Goal: Task Accomplishment & Management: Manage account settings

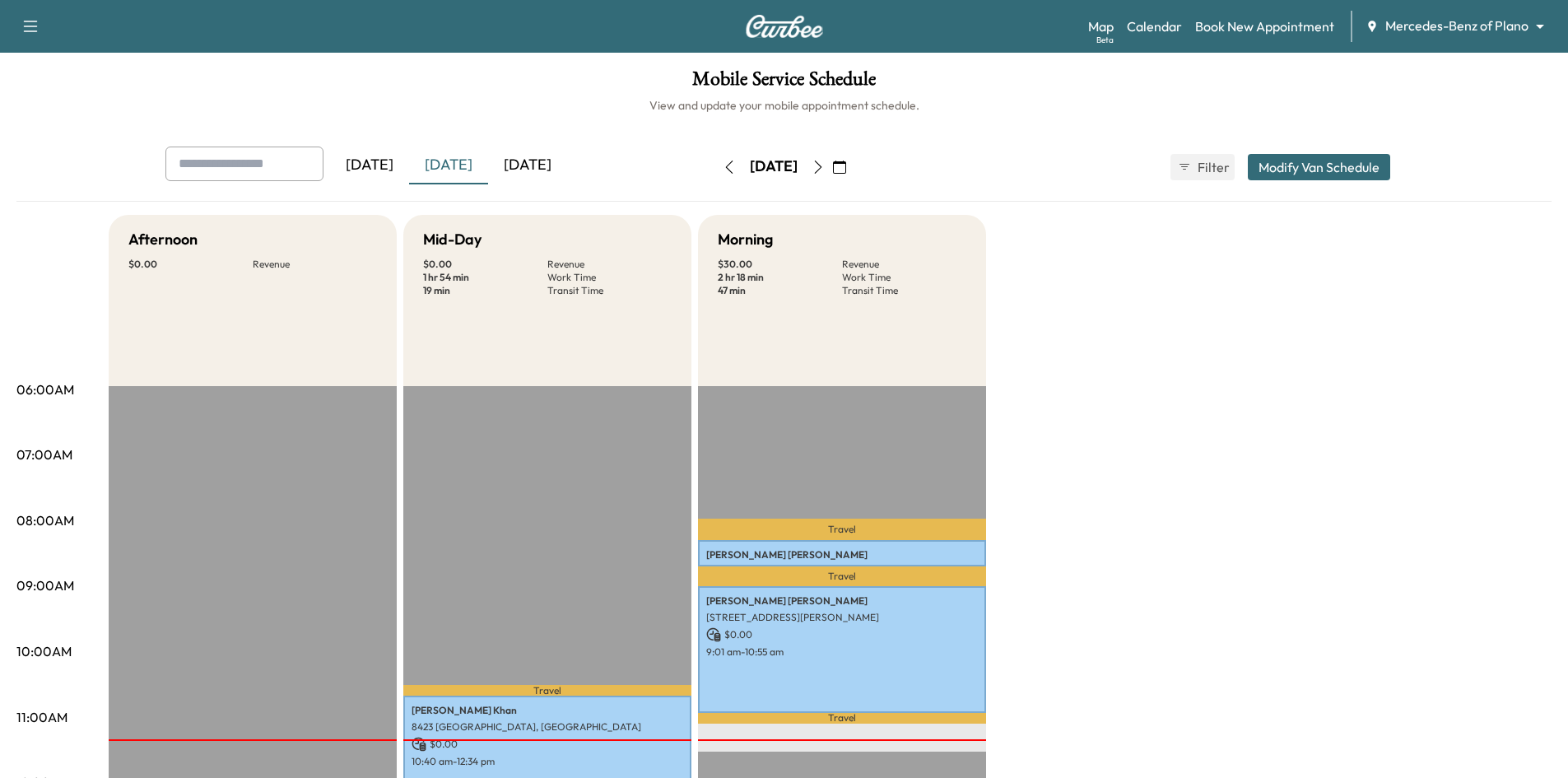
scroll to position [82, 0]
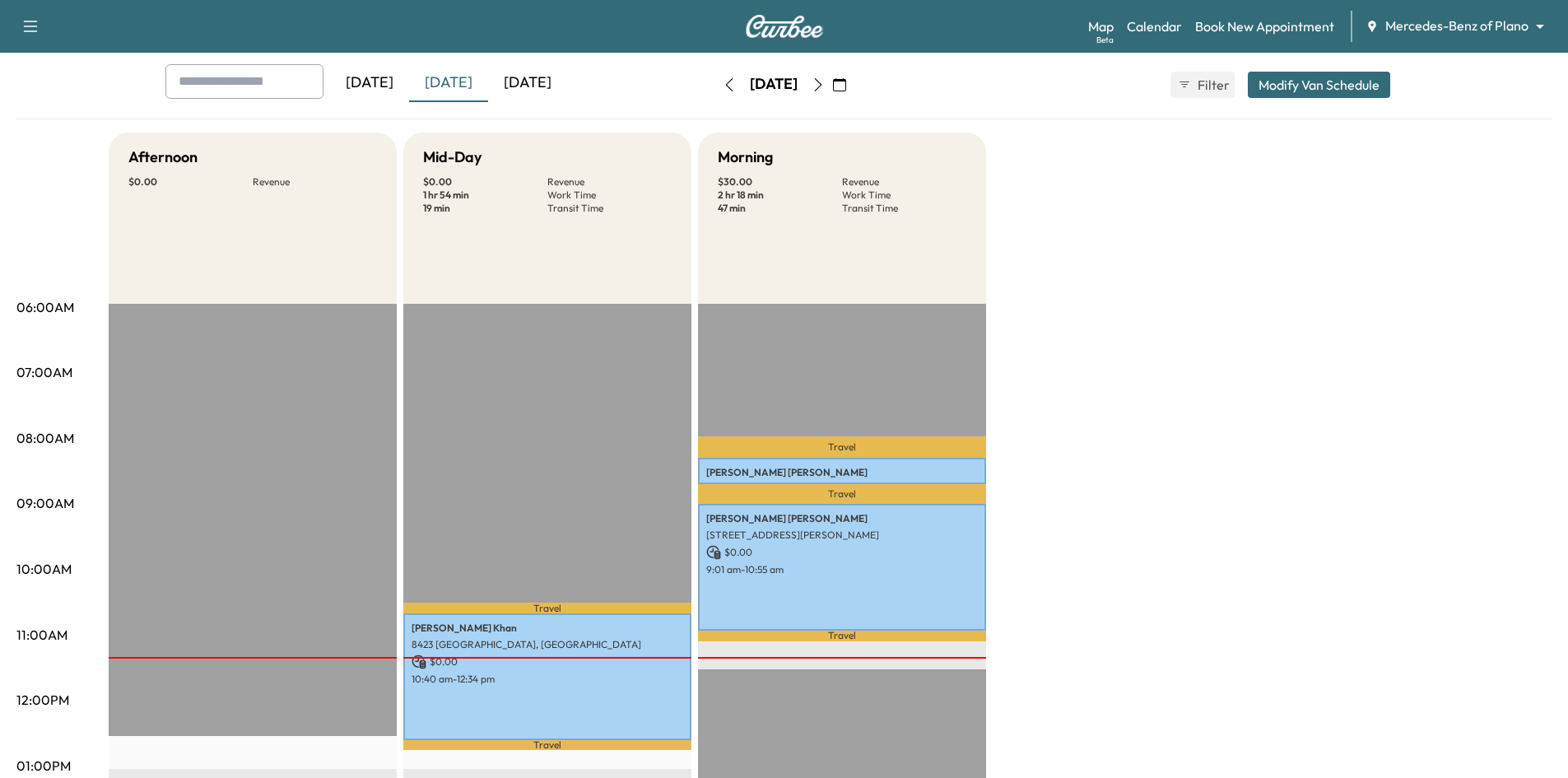
click at [847, 83] on icon "button" at bounding box center [839, 84] width 13 height 13
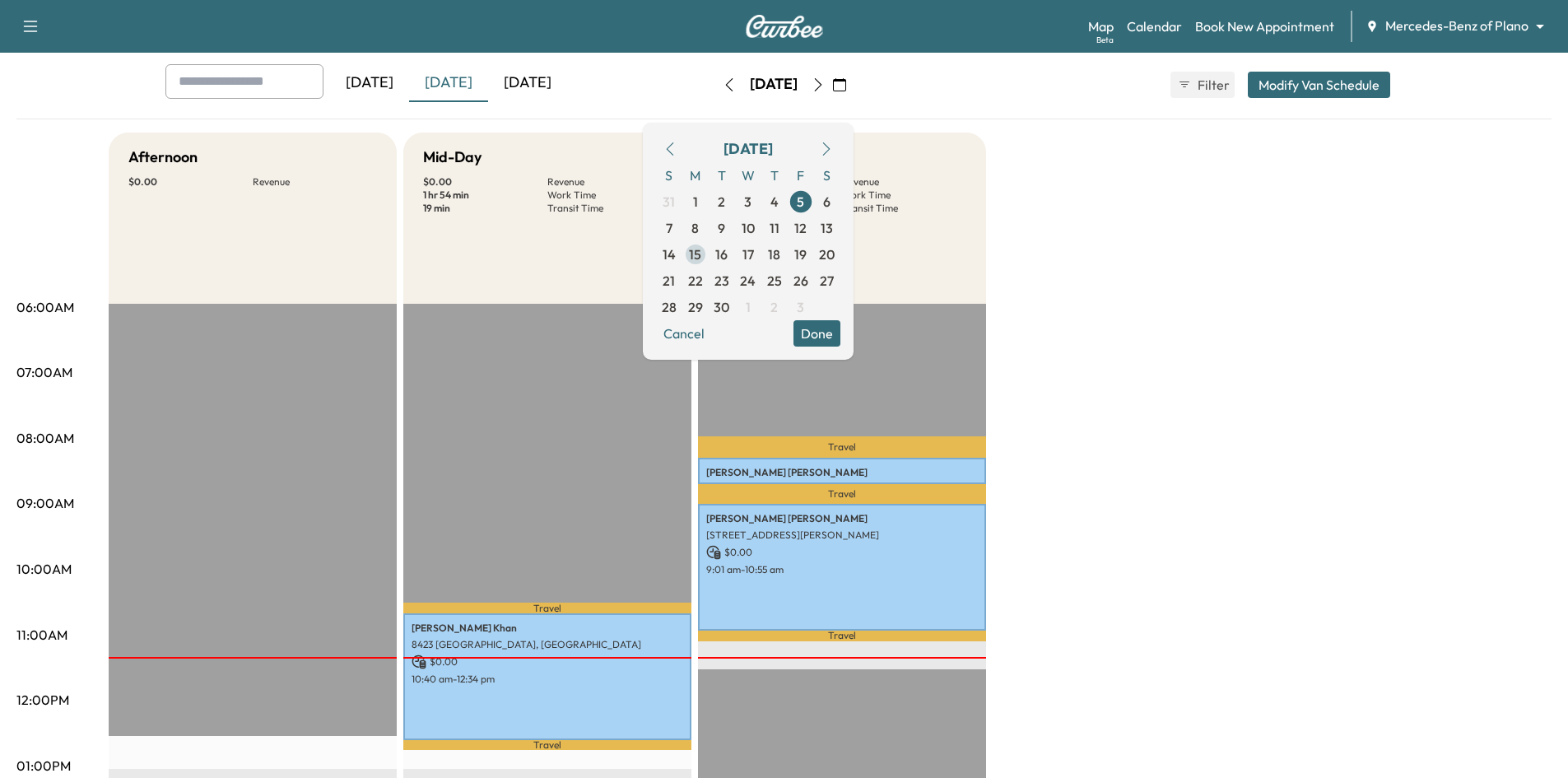
click at [709, 241] on span "15" at bounding box center [695, 254] width 27 height 27
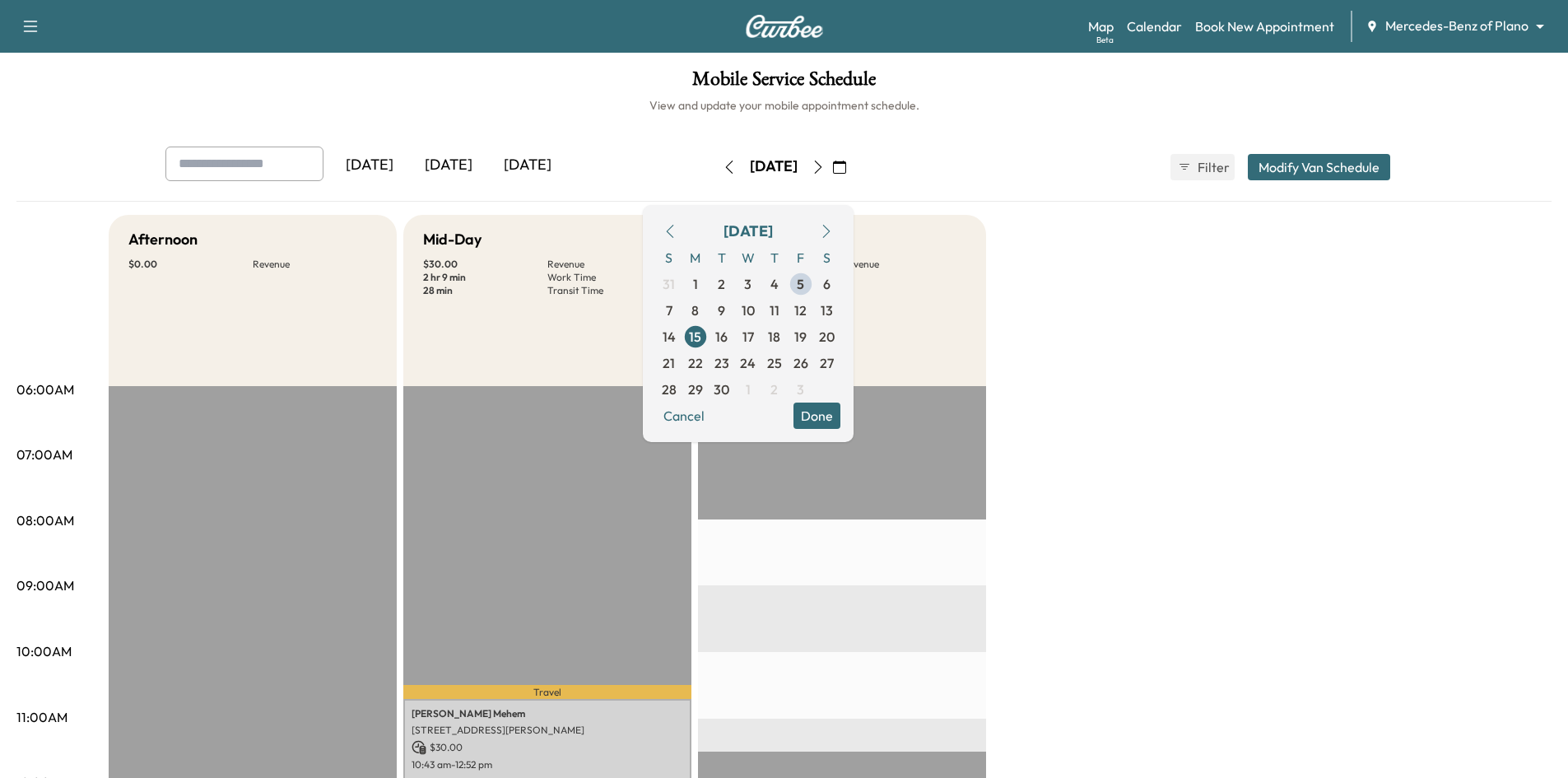
drag, startPoint x: 893, startPoint y: 170, endPoint x: 733, endPoint y: 212, distance: 165.4
click at [847, 171] on icon "button" at bounding box center [839, 166] width 13 height 13
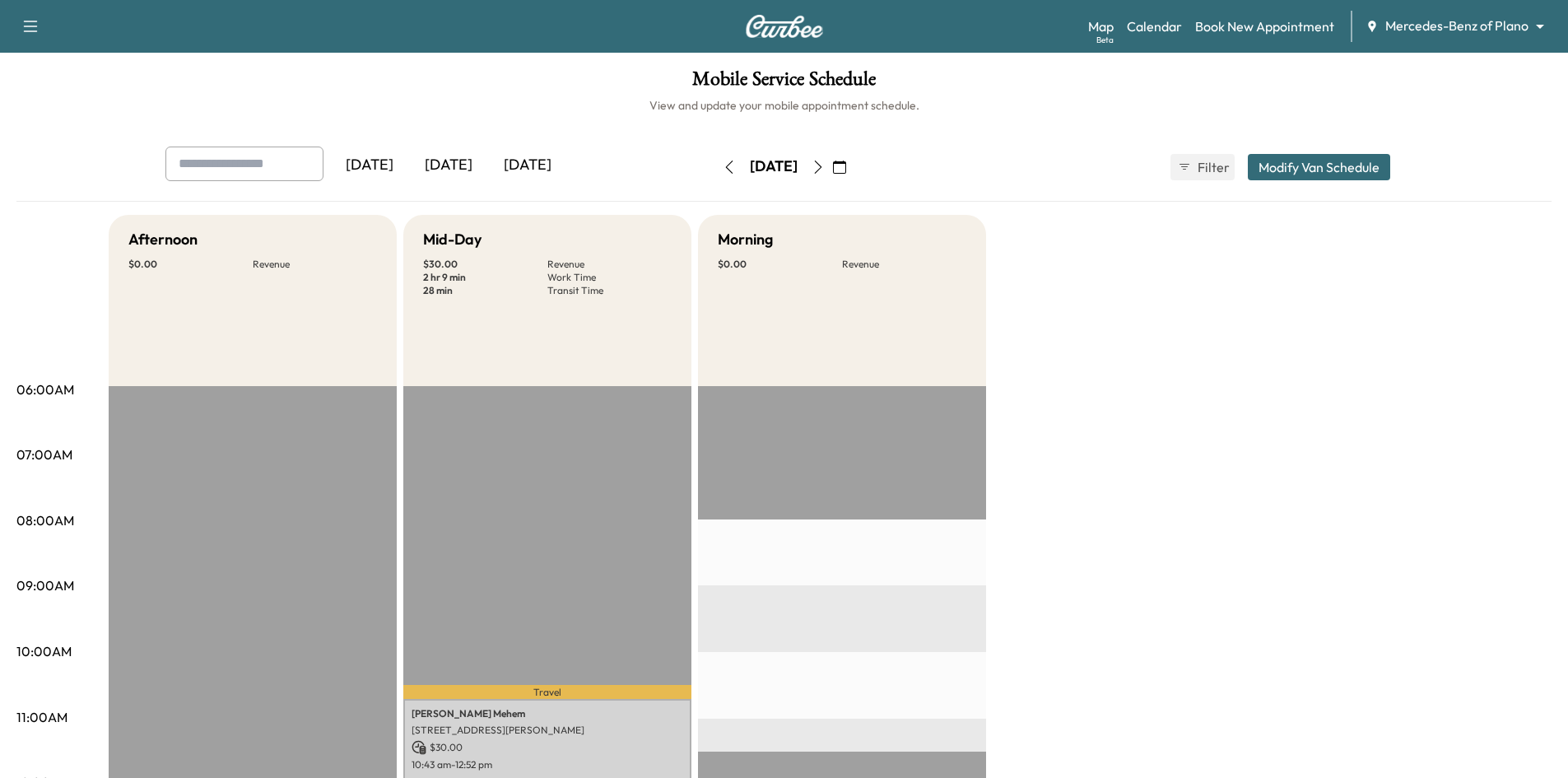
drag, startPoint x: 904, startPoint y: 165, endPoint x: 895, endPoint y: 171, distance: 10.8
click at [853, 167] on button "button" at bounding box center [840, 167] width 28 height 27
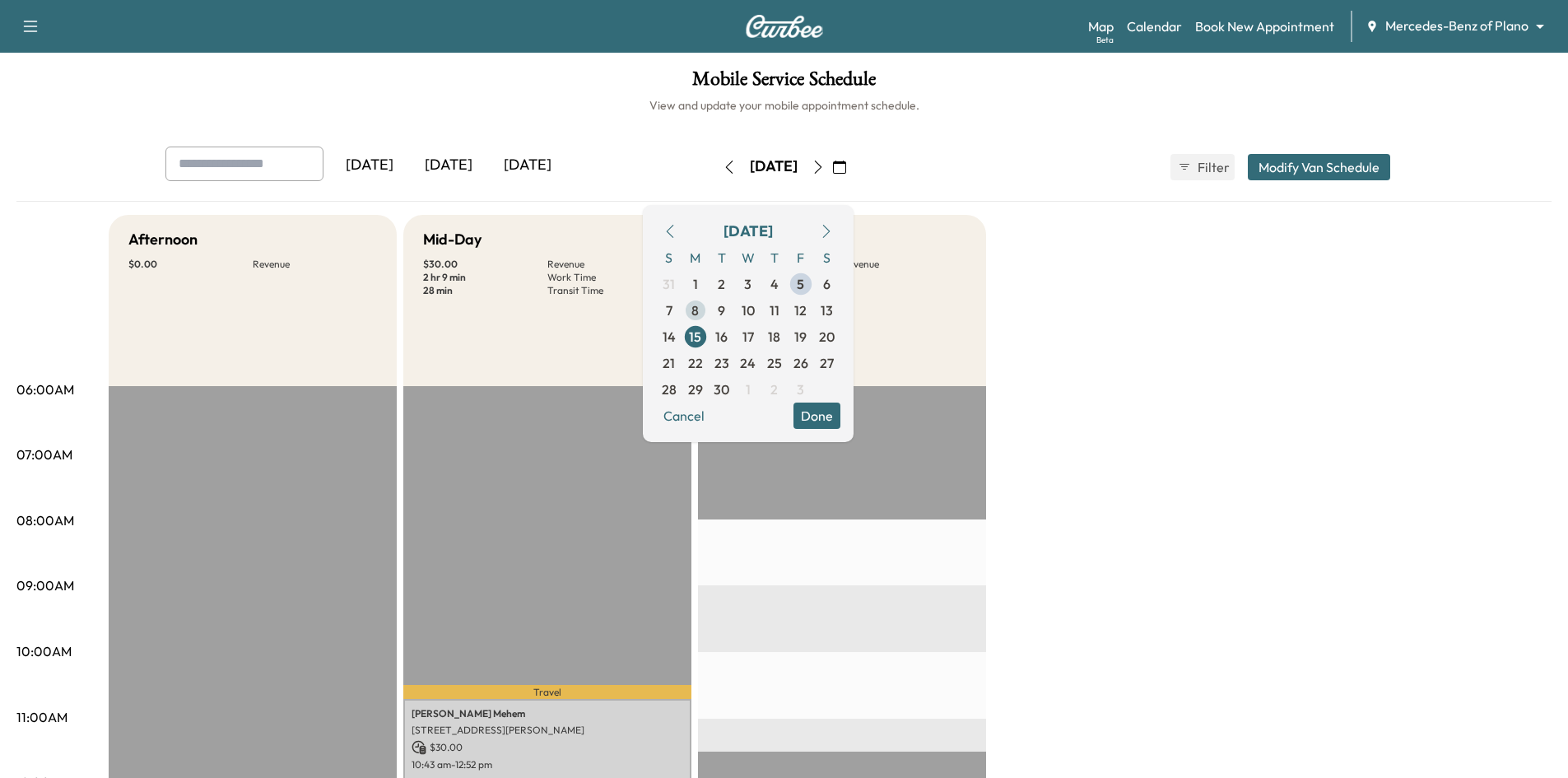
click at [709, 311] on span "8" at bounding box center [695, 310] width 27 height 27
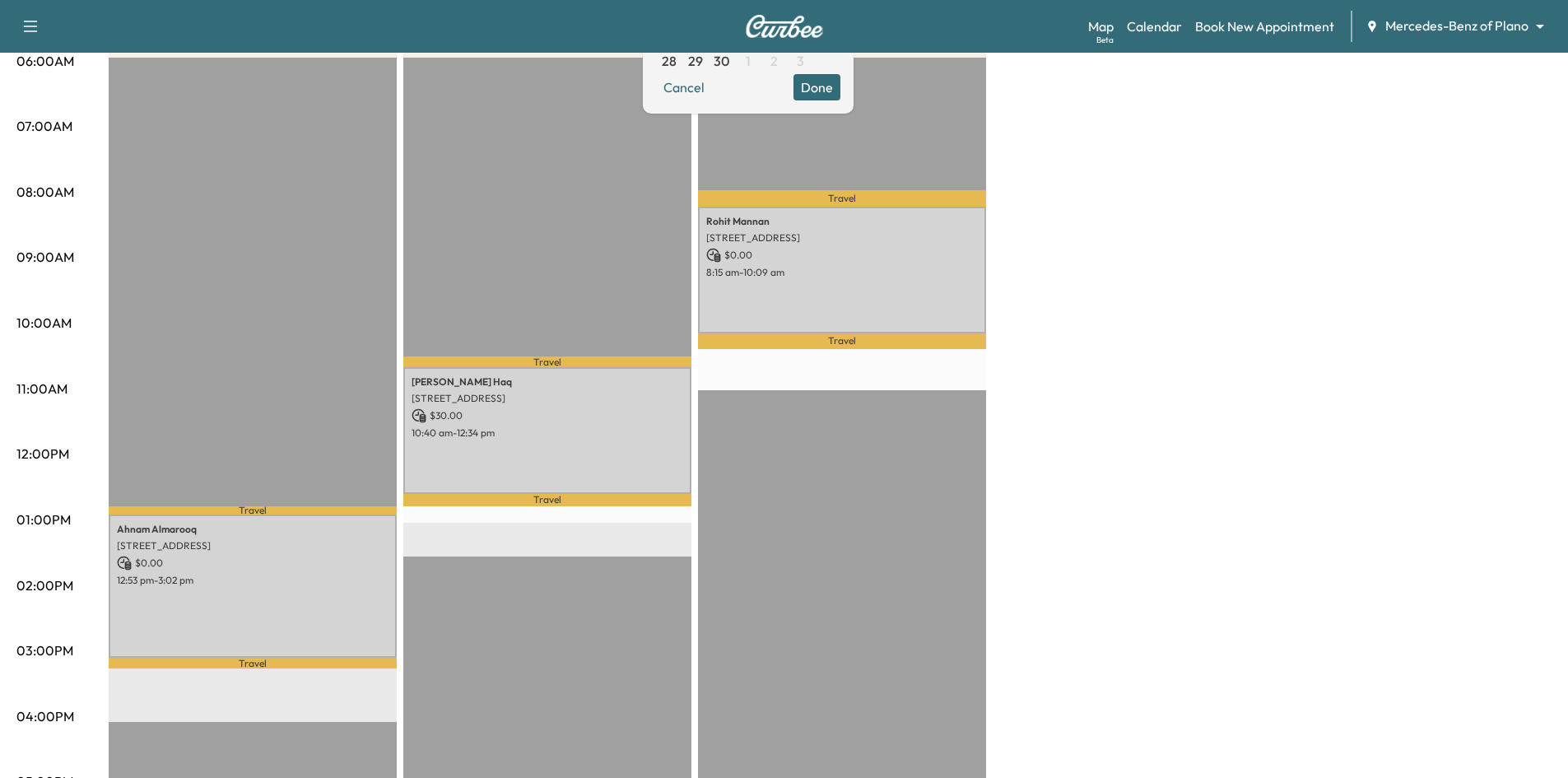
scroll to position [329, 0]
click at [814, 239] on p "7293 Goose Creek Rd, Frisco, TX 75036, USA" at bounding box center [841, 236] width 272 height 13
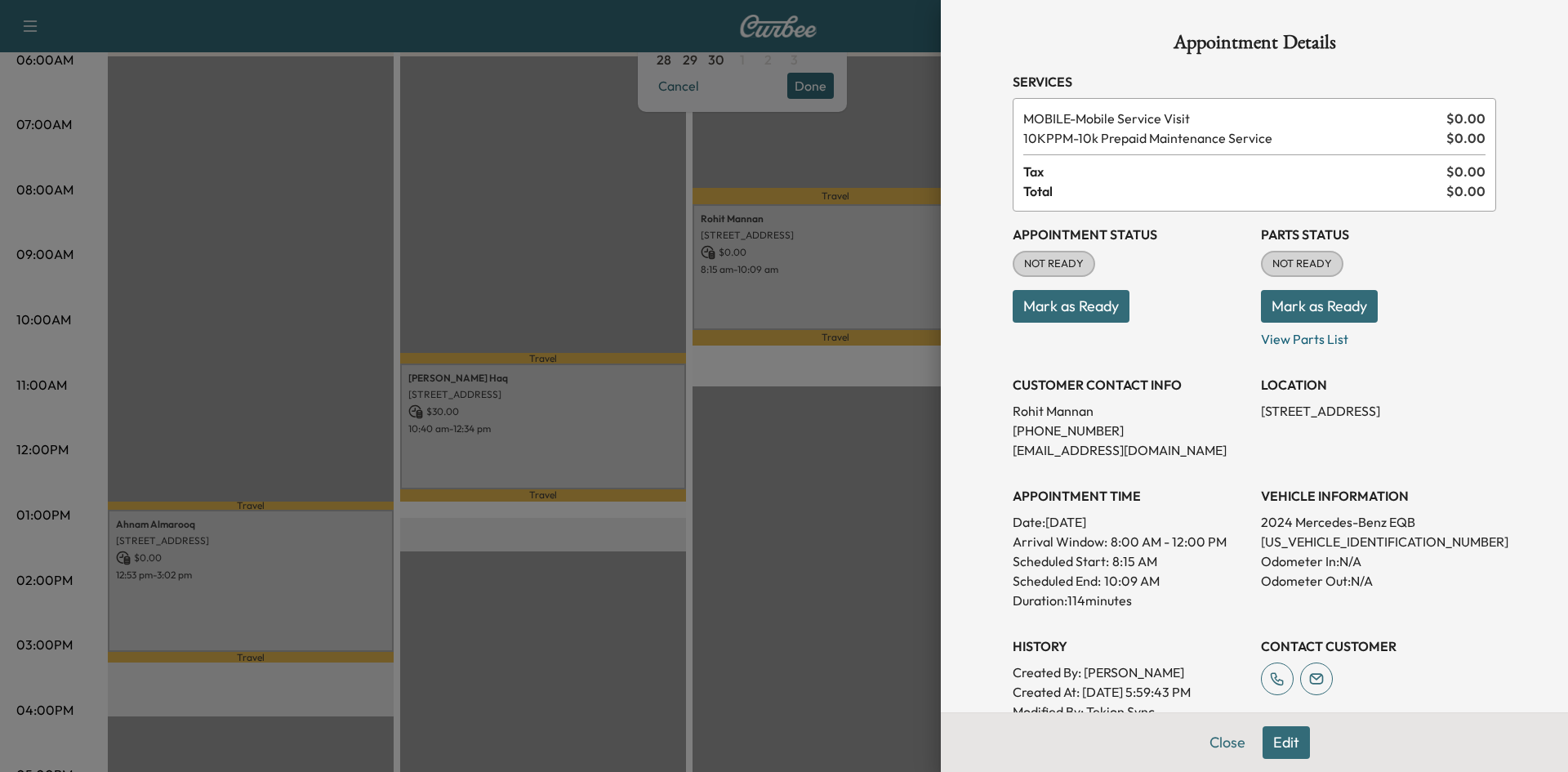
click at [598, 417] on div at bounding box center [784, 386] width 1568 height 772
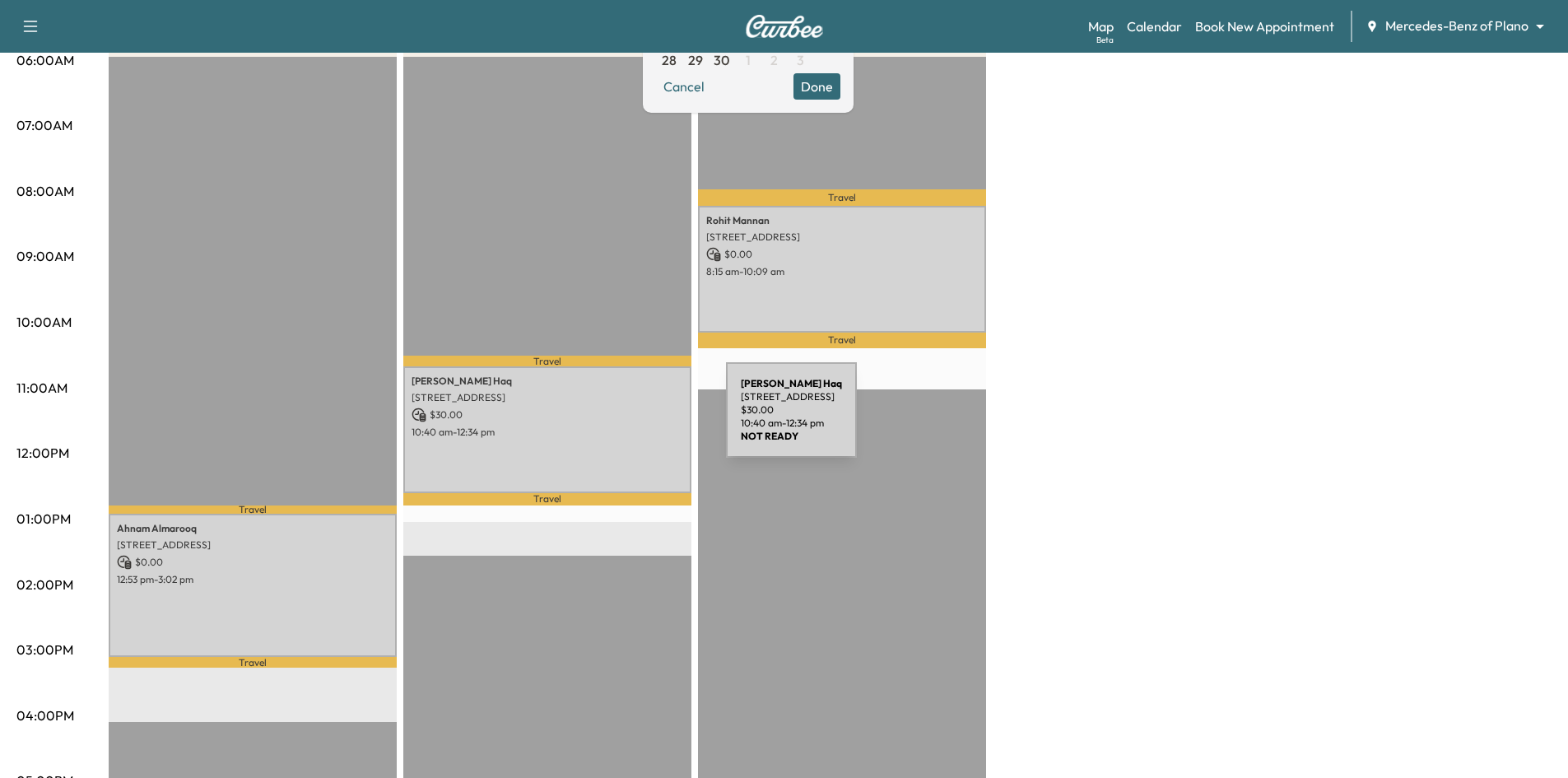
click at [602, 420] on div "Nadeem Haq 4711 STONEHOLLOW WAY, DALLAS, TX 75287, USA $ 30.00 10:40 am - 12:34…" at bounding box center [548, 428] width 288 height 126
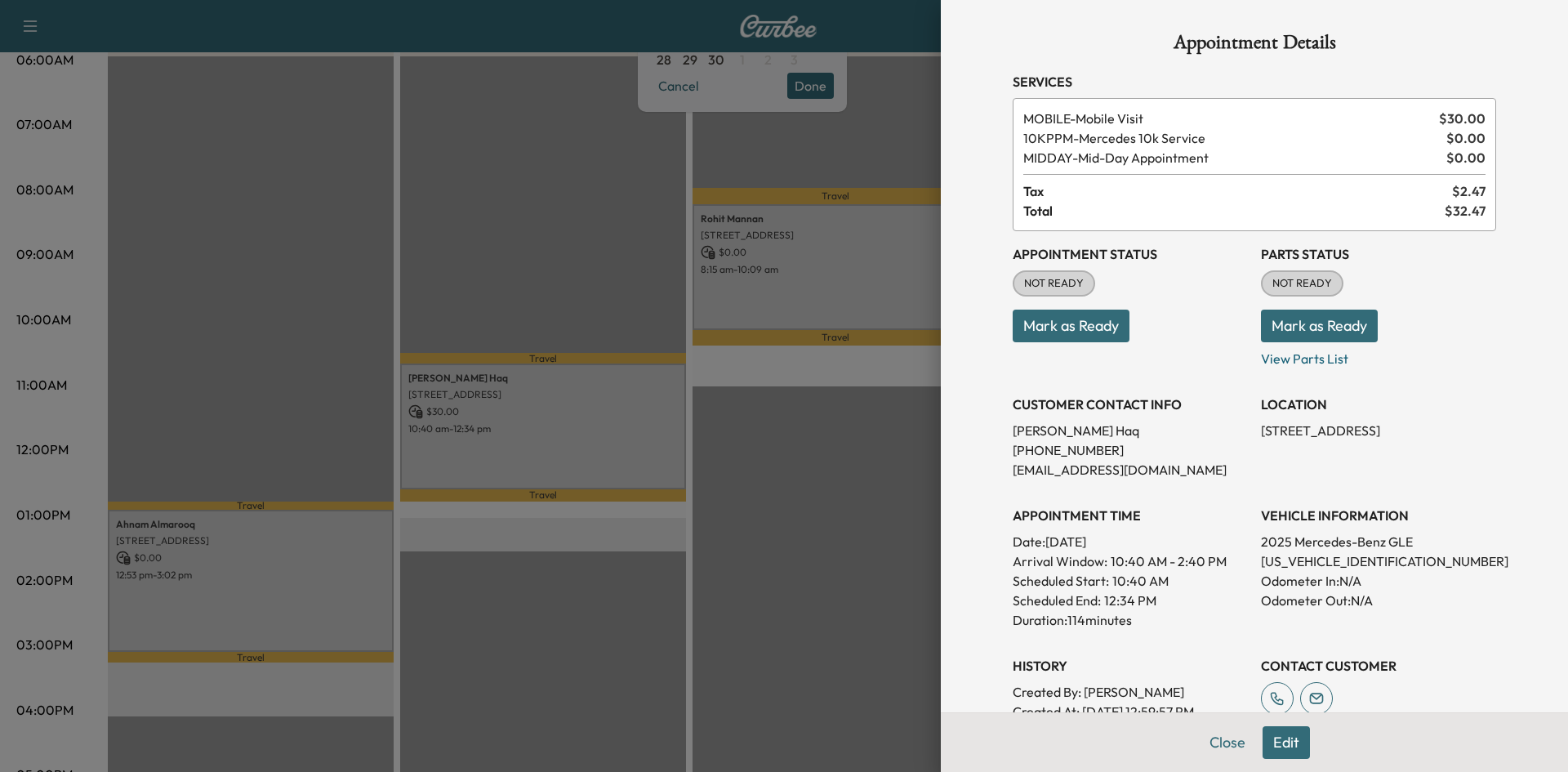
click at [346, 542] on div at bounding box center [784, 386] width 1568 height 772
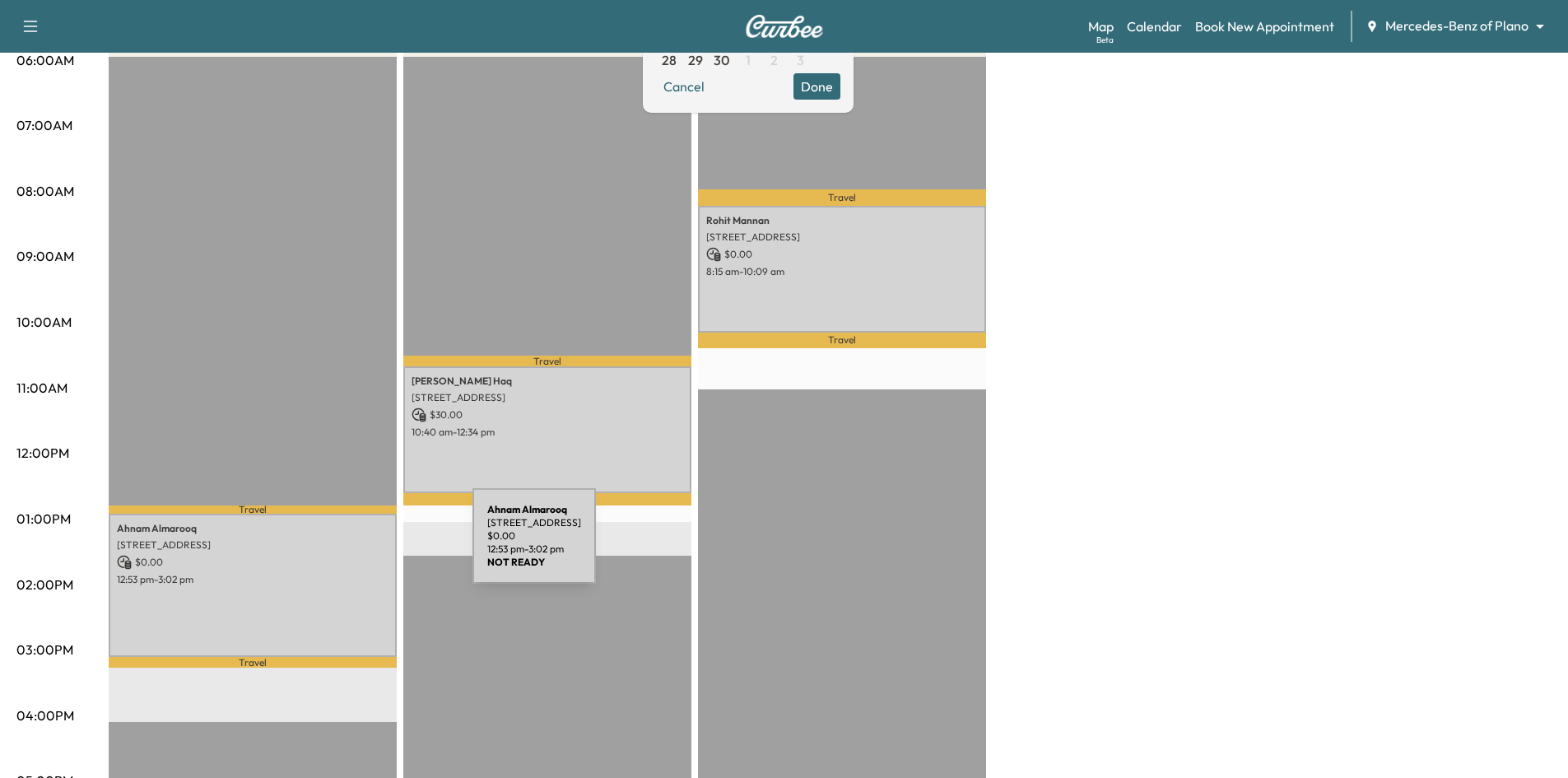
click at [350, 546] on p "[STREET_ADDRESS]" at bounding box center [252, 544] width 272 height 13
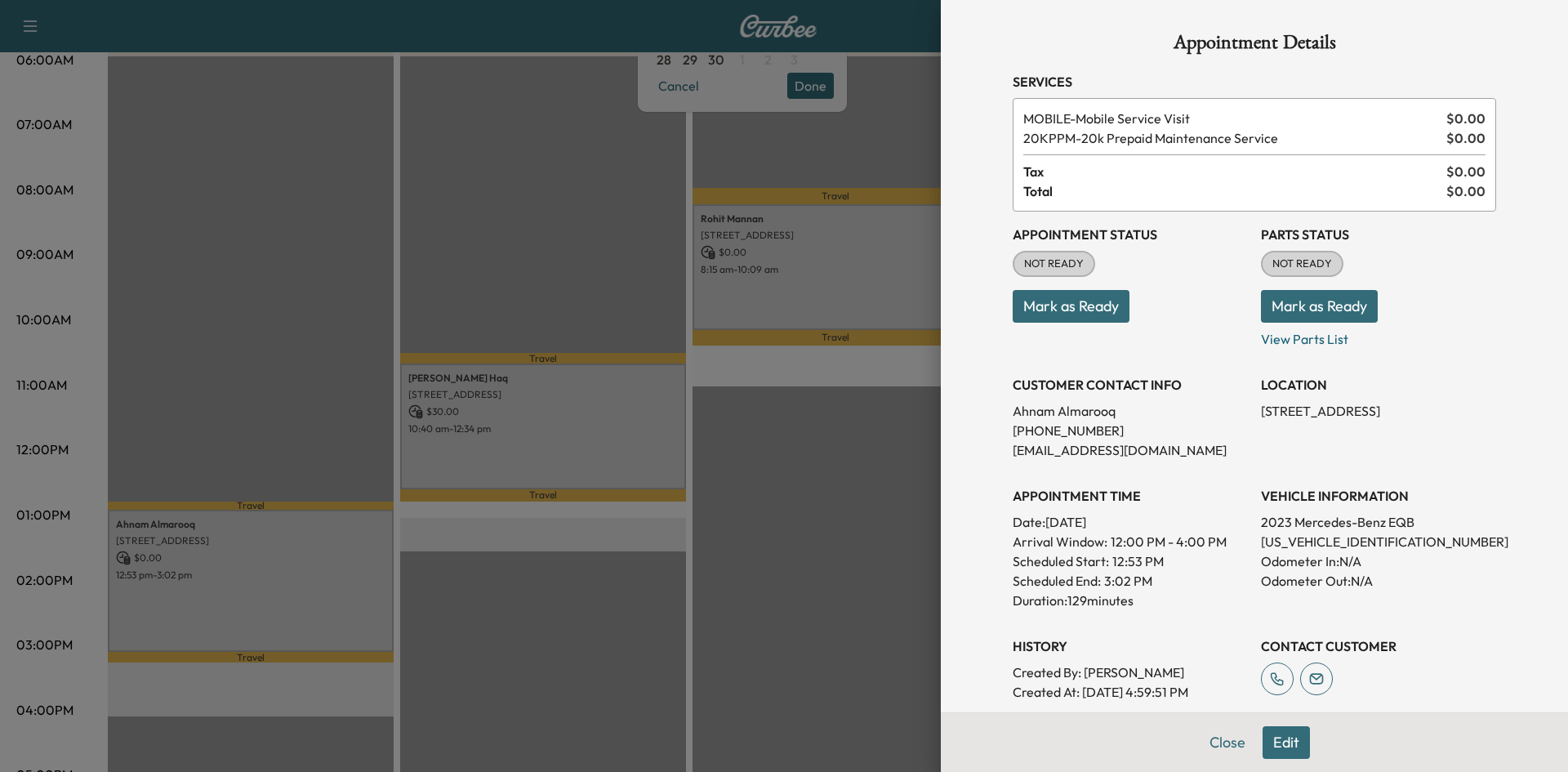
click at [554, 216] on div at bounding box center [784, 386] width 1568 height 772
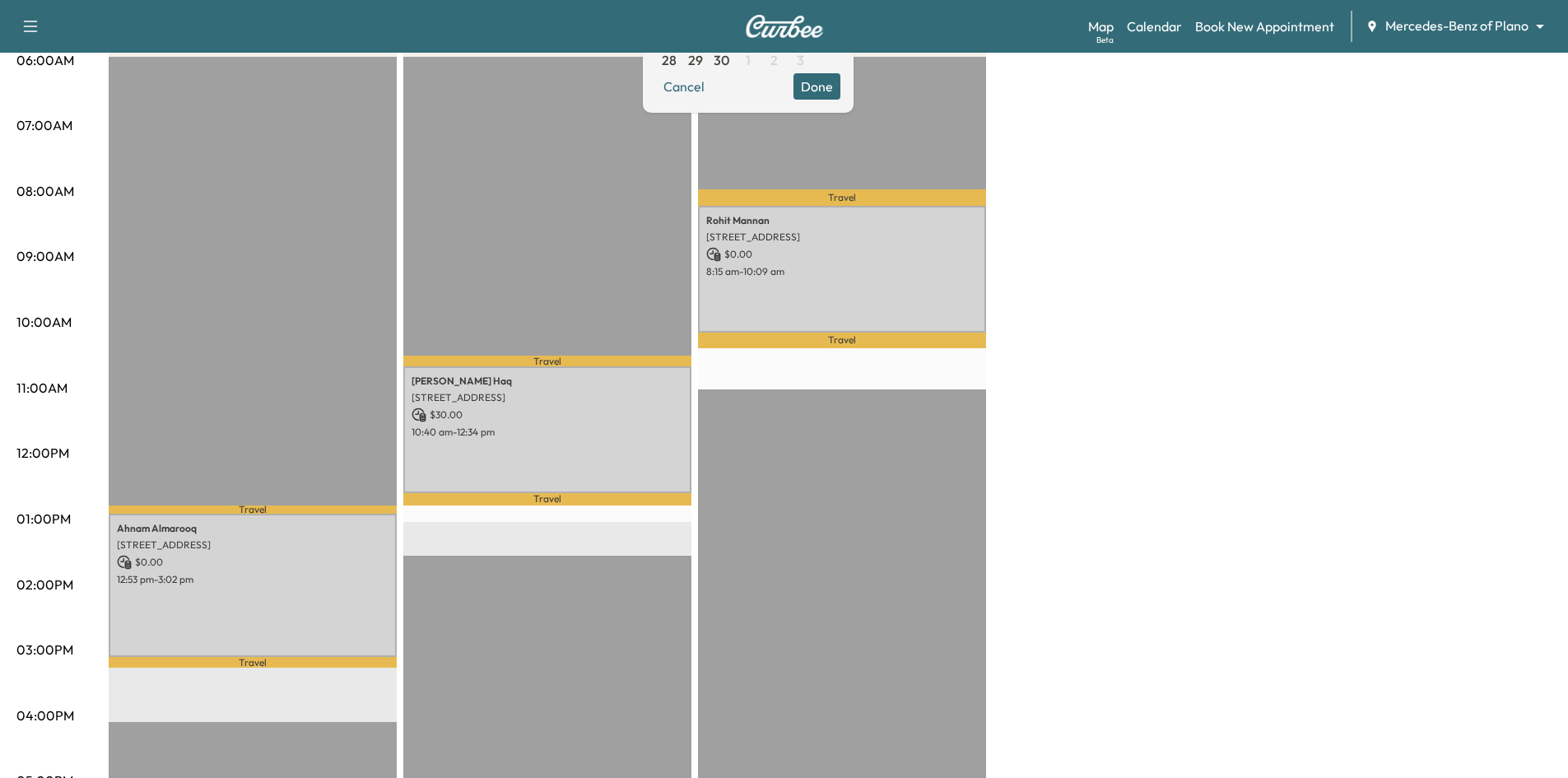
click at [841, 86] on button "Done" at bounding box center [817, 86] width 47 height 27
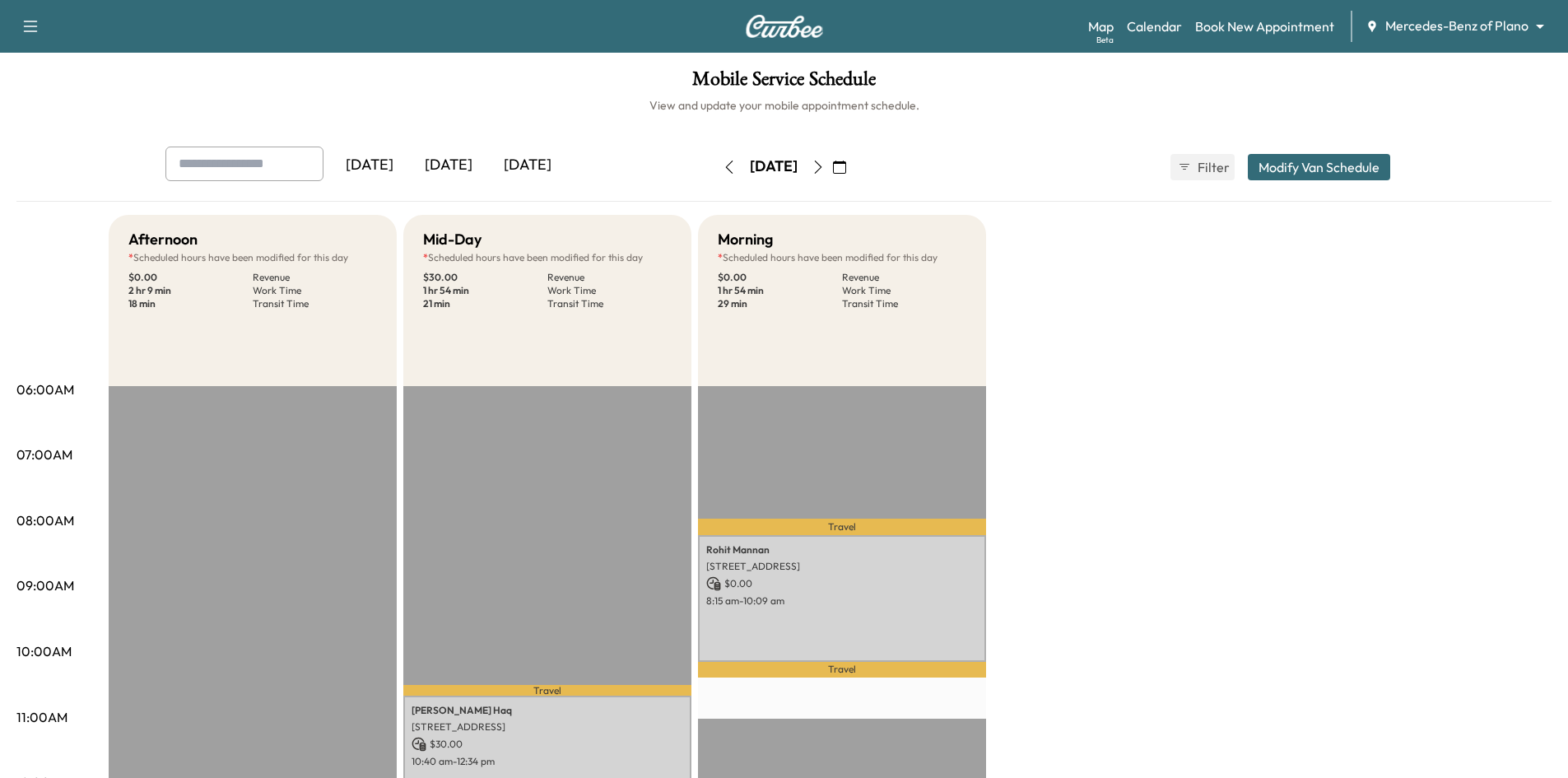
click at [458, 159] on div "[DATE]" at bounding box center [448, 165] width 79 height 38
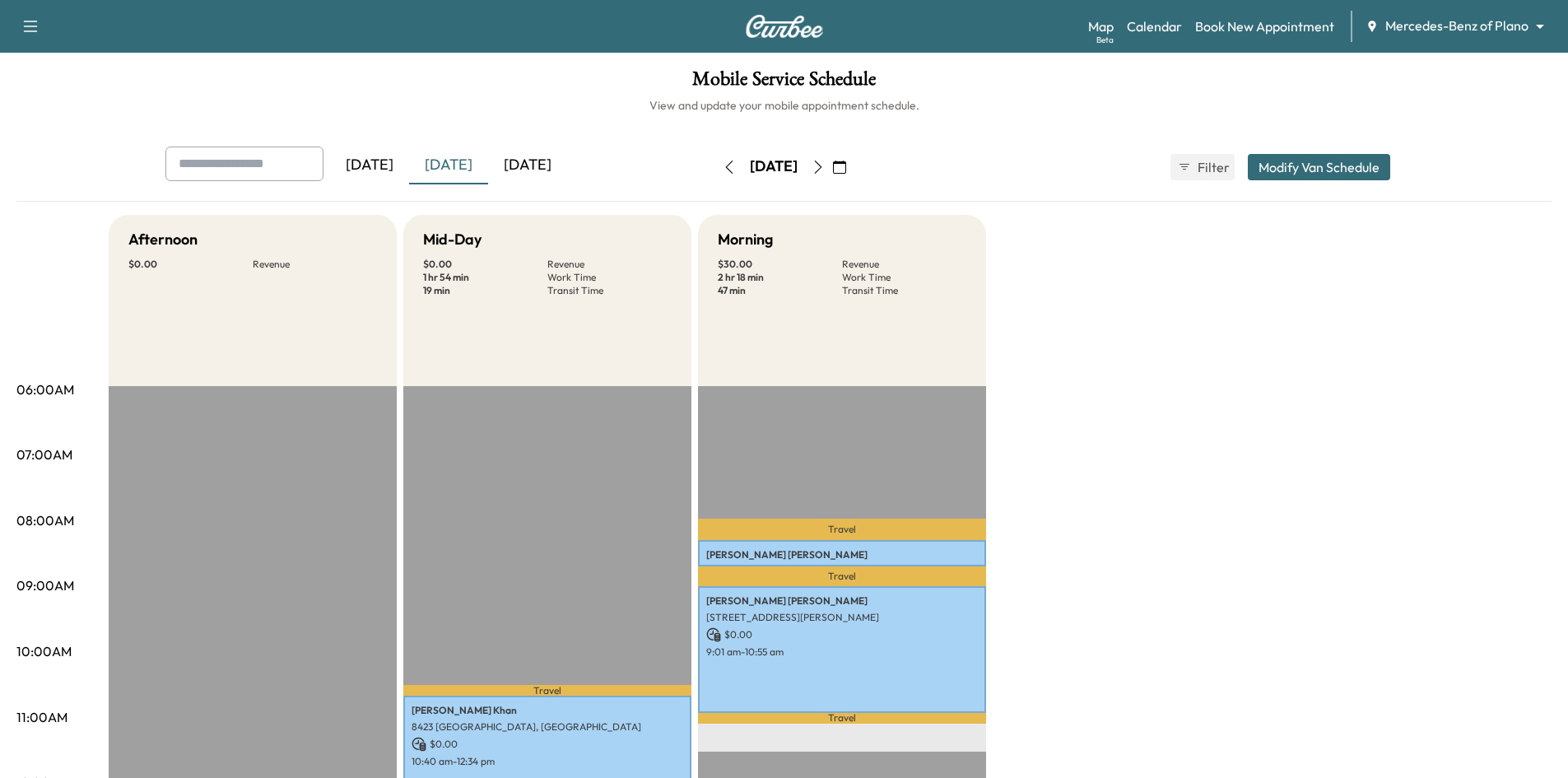
scroll to position [82, 0]
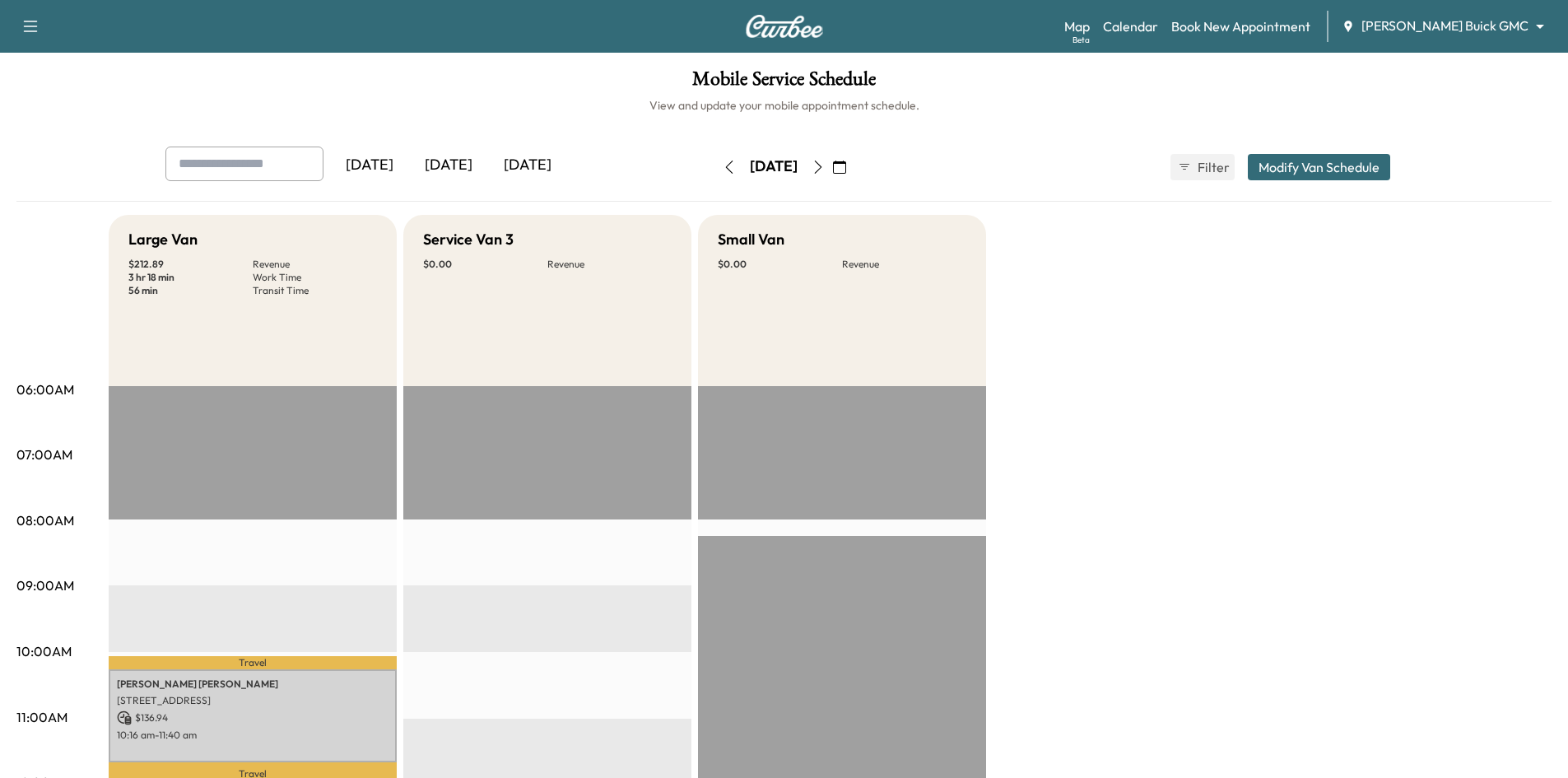
click at [847, 170] on icon "button" at bounding box center [839, 166] width 13 height 13
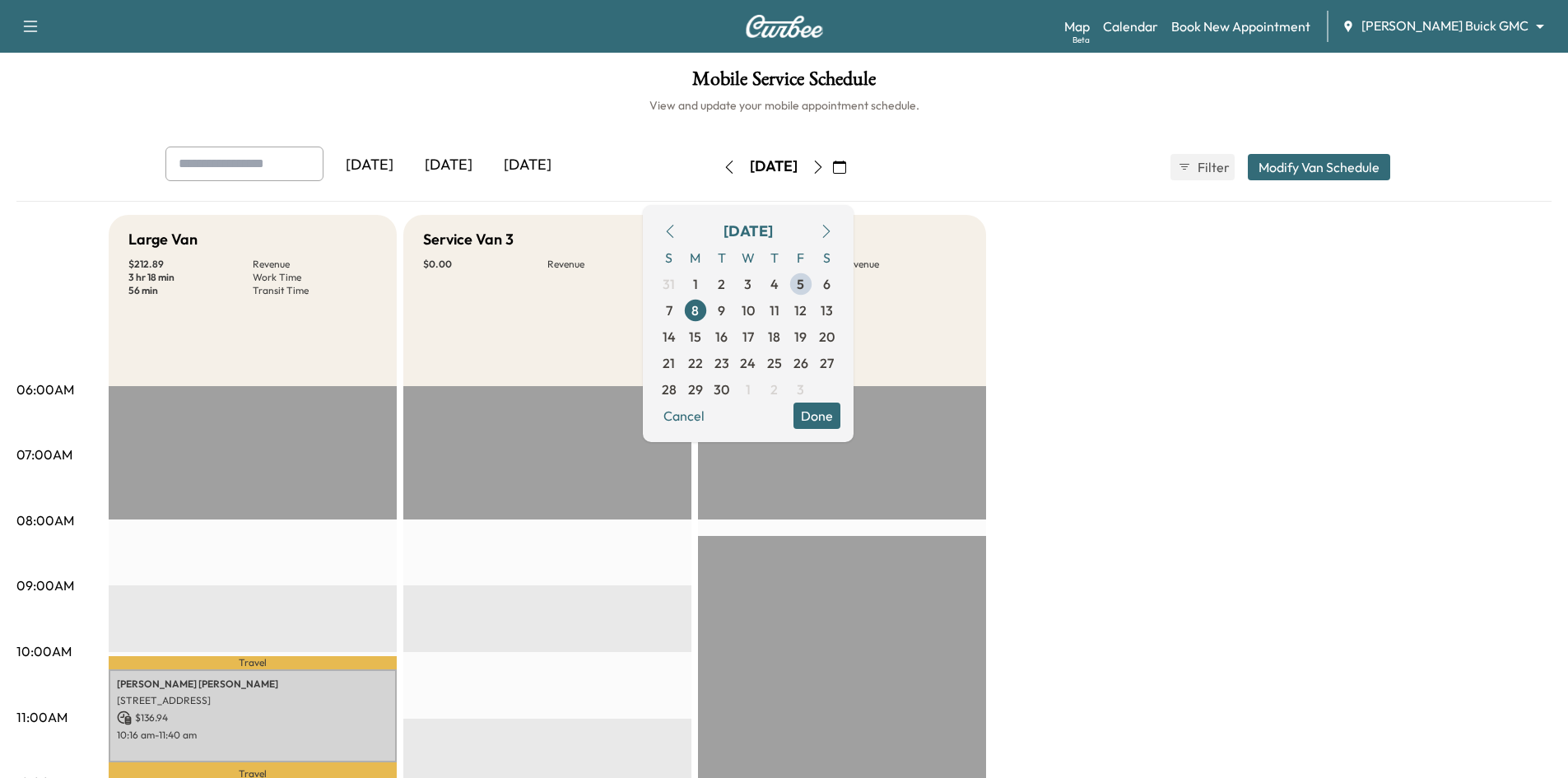
click at [565, 128] on div "Mobile Service Schedule View and update your mobile appointment schedule. Yeste…" at bounding box center [784, 758] width 1568 height 1413
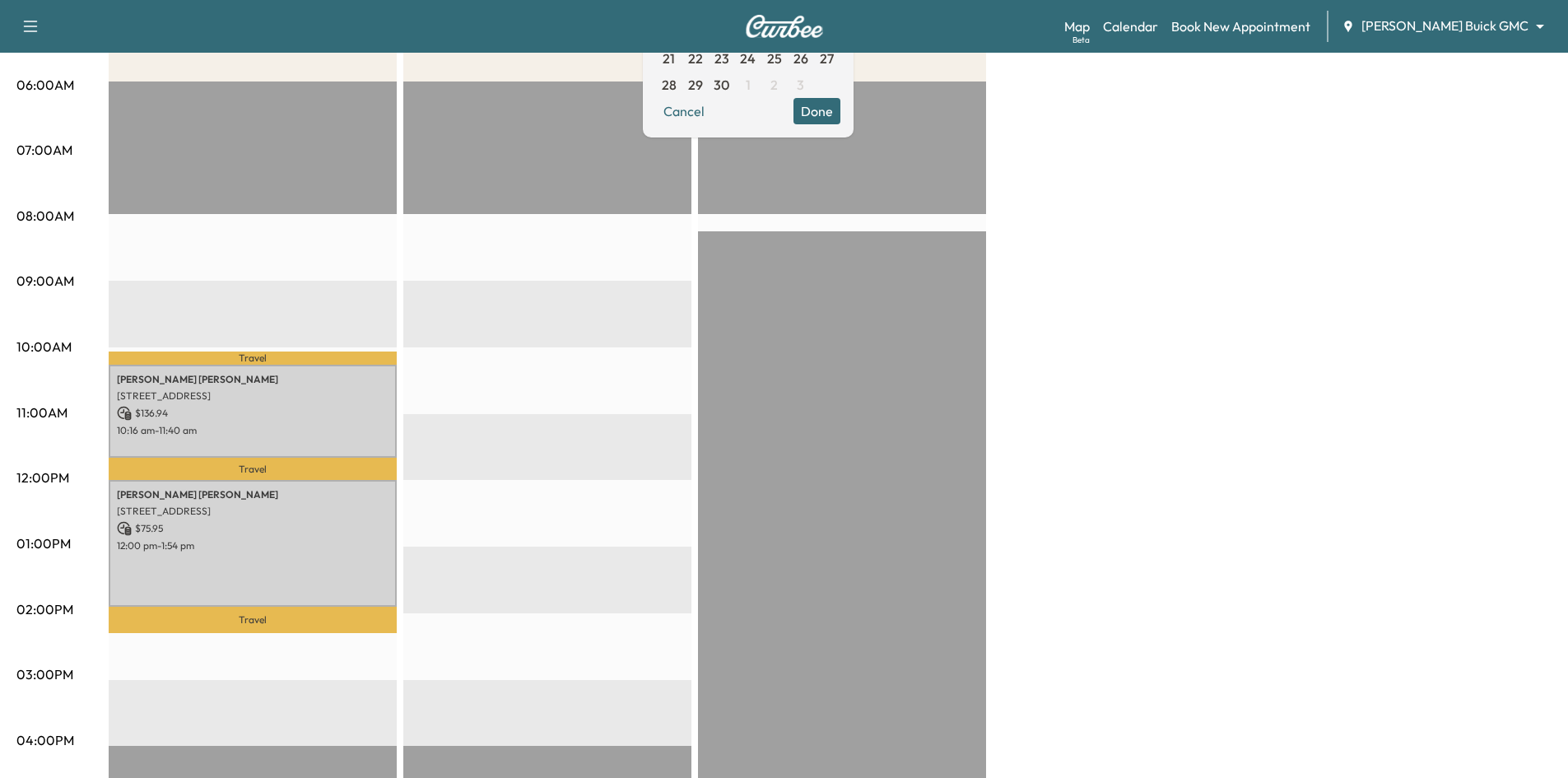
scroll to position [165, 0]
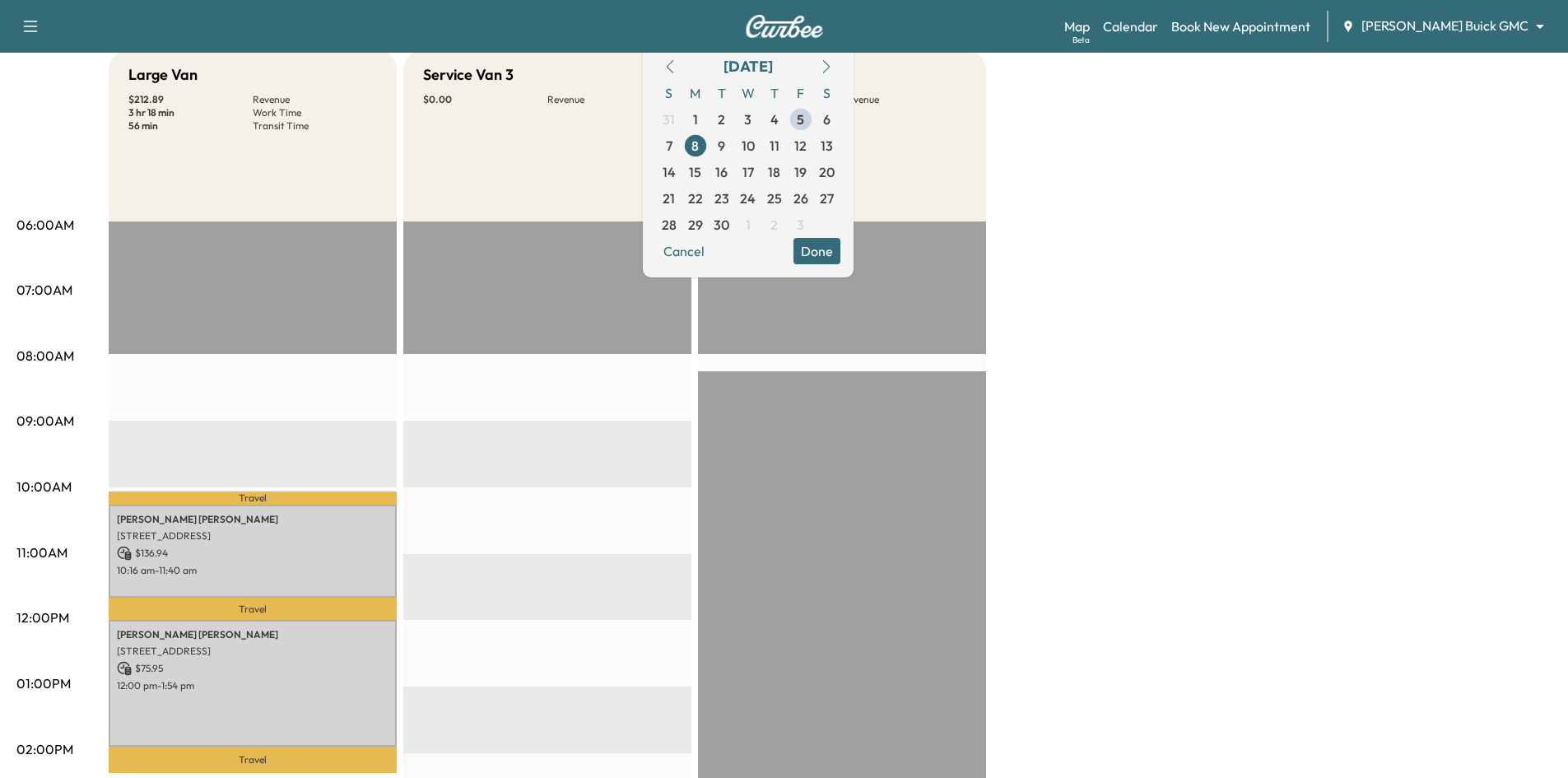
click at [841, 245] on button "Done" at bounding box center [817, 251] width 47 height 27
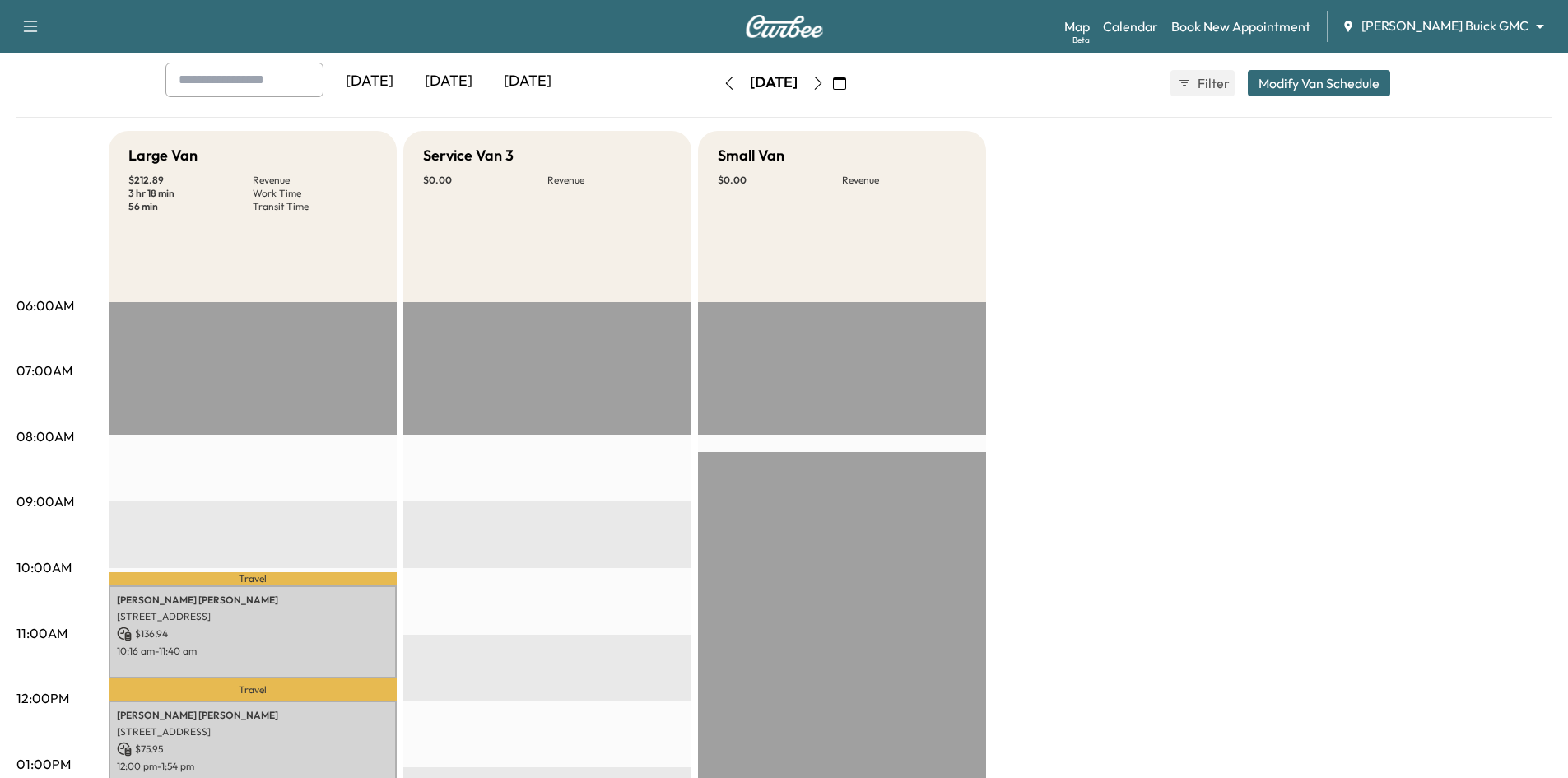
scroll to position [0, 0]
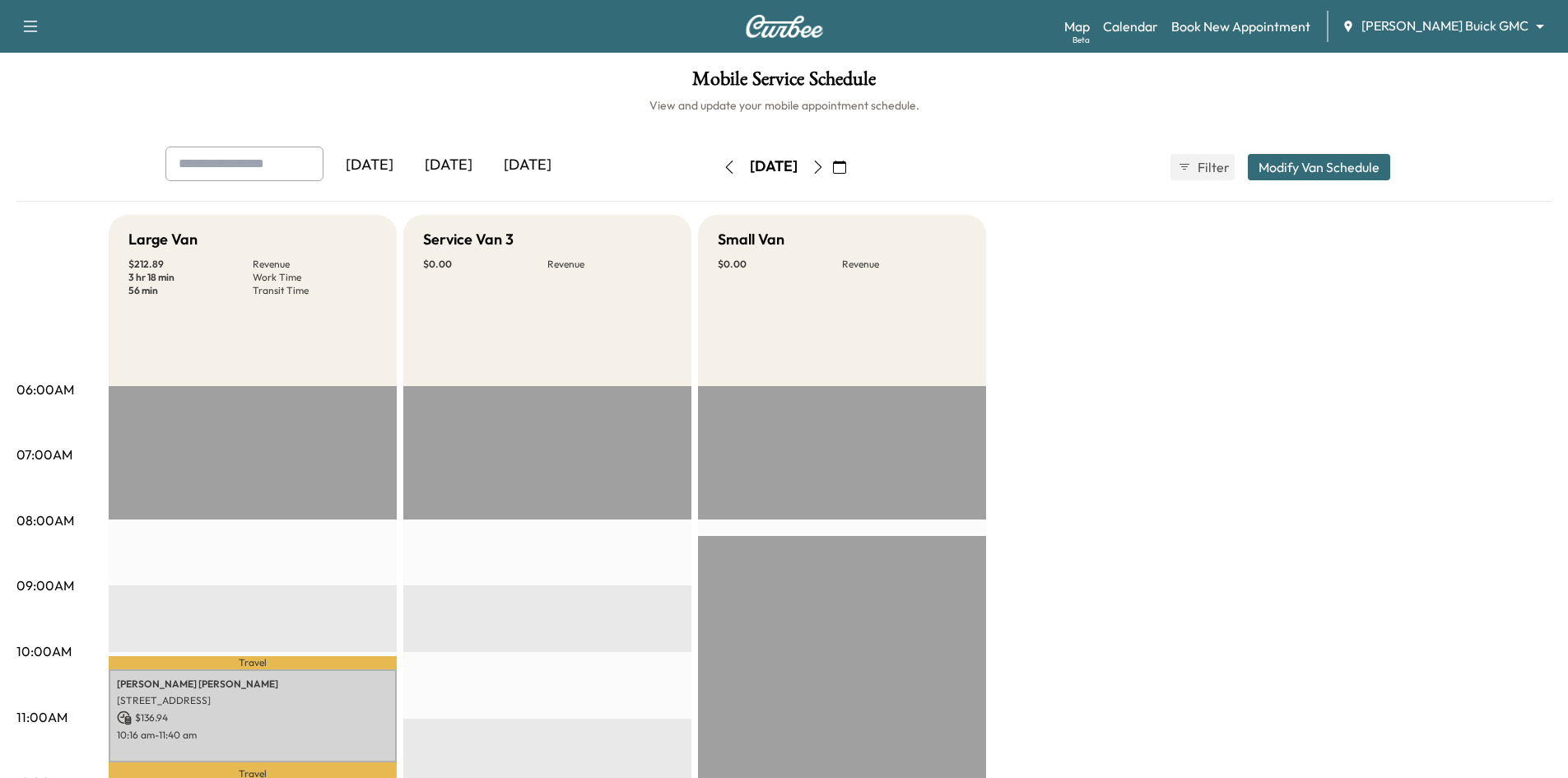
click at [453, 164] on div "[DATE]" at bounding box center [448, 165] width 79 height 38
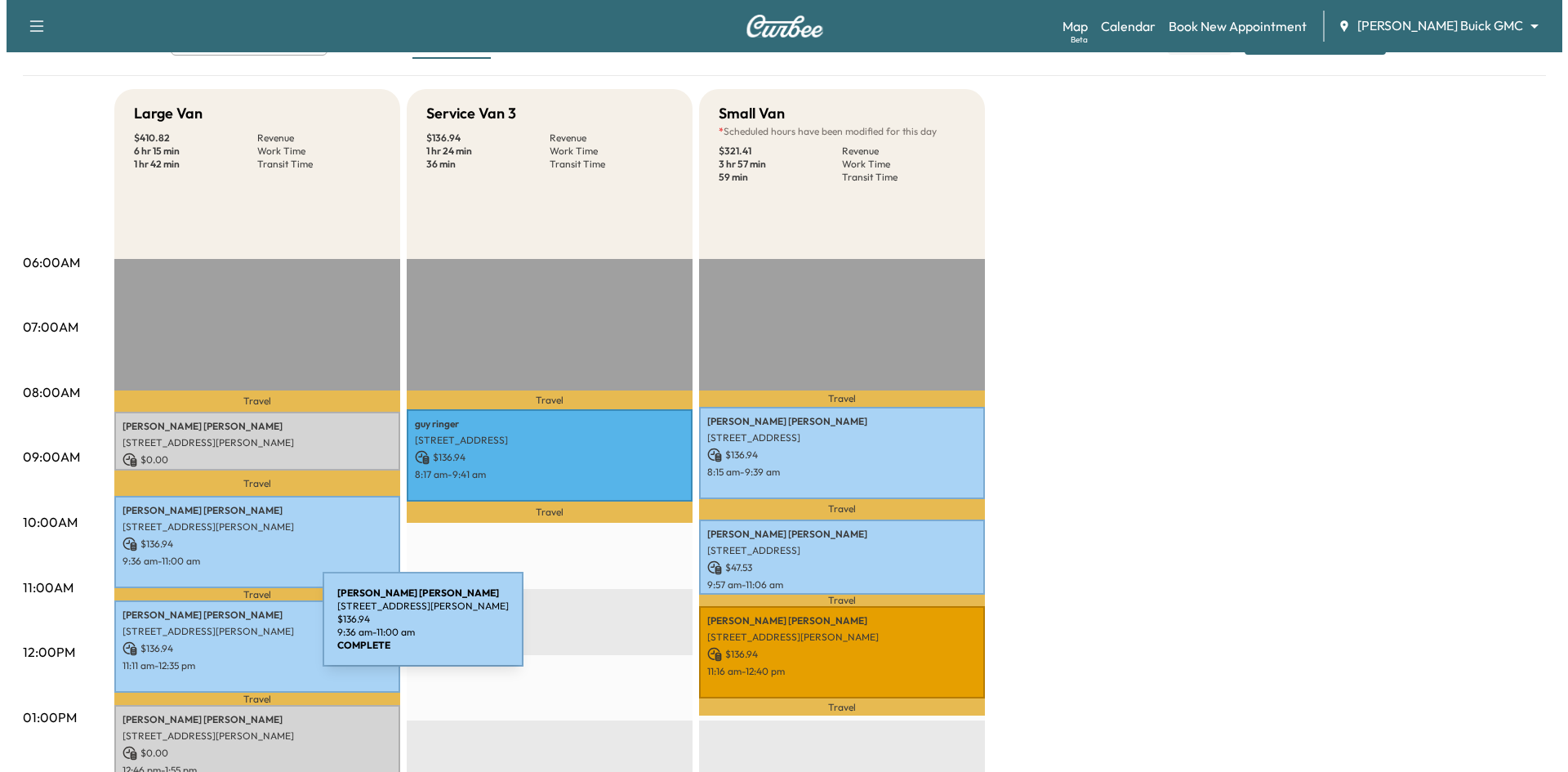
scroll to position [326, 0]
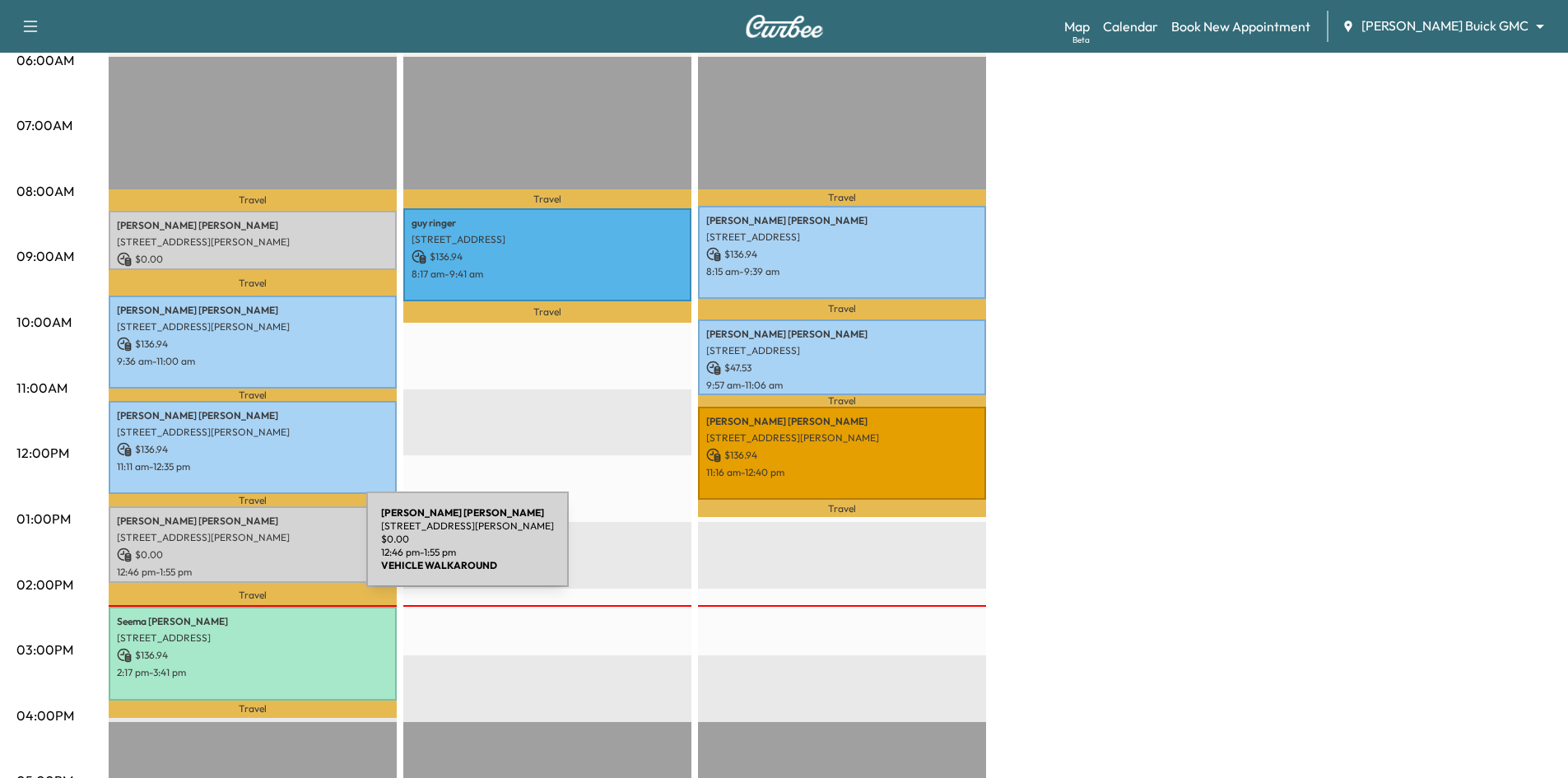
click at [242, 549] on p "$ 0.00" at bounding box center [252, 554] width 272 height 15
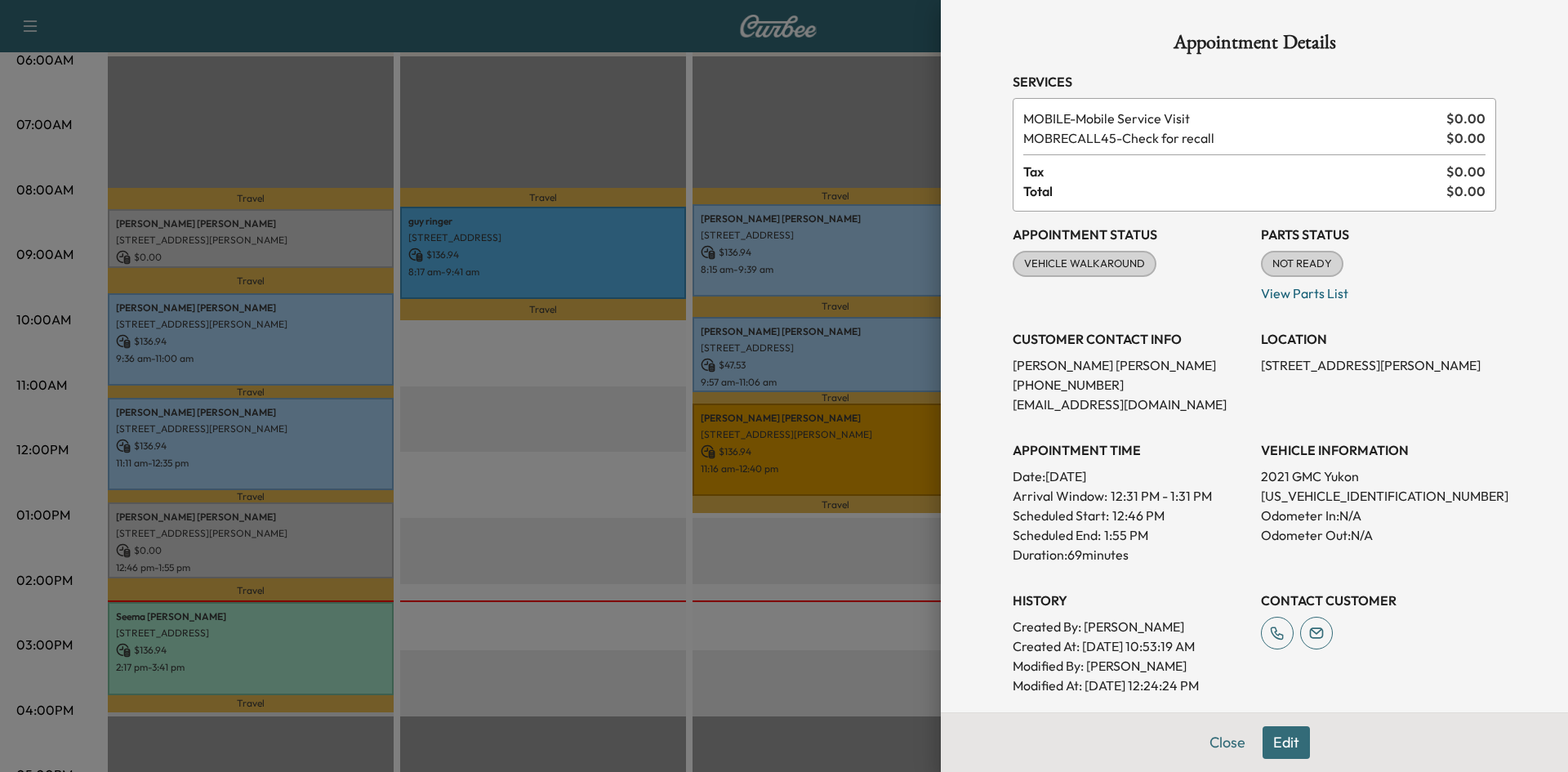
click at [1342, 494] on p "1GKS2DKL6MR335822" at bounding box center [1378, 496] width 236 height 20
copy p "1GKS2DKL6MR335822"
